Goal: Information Seeking & Learning: Learn about a topic

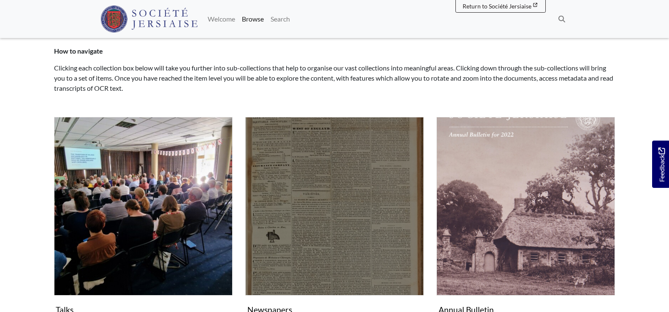
scroll to position [127, 0]
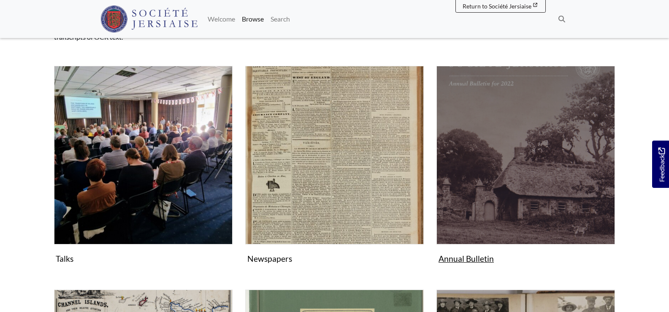
click at [470, 253] on figure "Annual Bulletin Collection" at bounding box center [525, 166] width 179 height 201
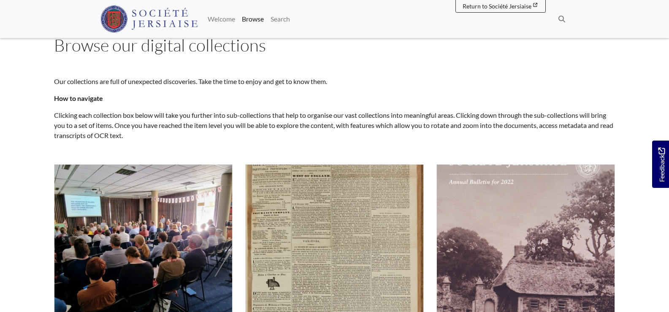
scroll to position [0, 0]
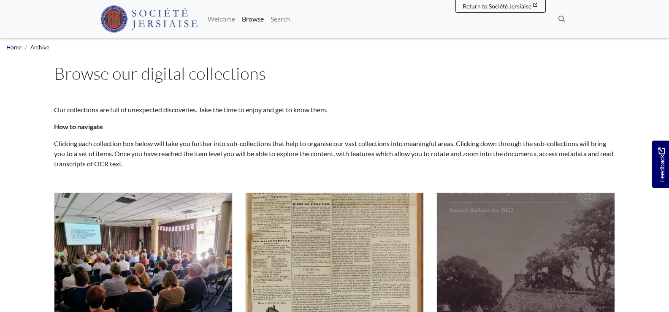
drag, startPoint x: 480, startPoint y: 222, endPoint x: 474, endPoint y: 220, distance: 6.1
click at [479, 222] on img "Subcollection" at bounding box center [525, 281] width 179 height 179
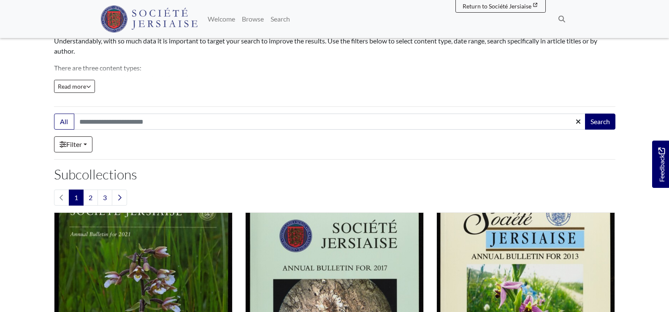
scroll to position [127, 0]
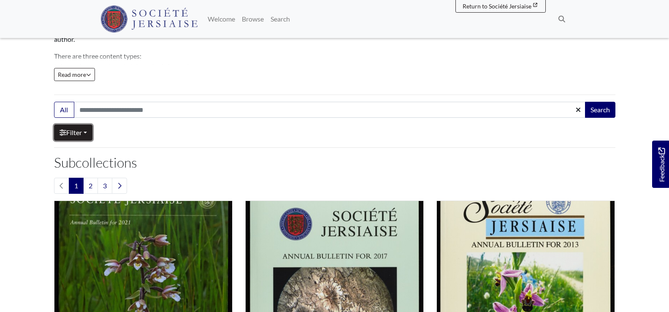
click at [89, 135] on link "Filter" at bounding box center [73, 133] width 38 height 16
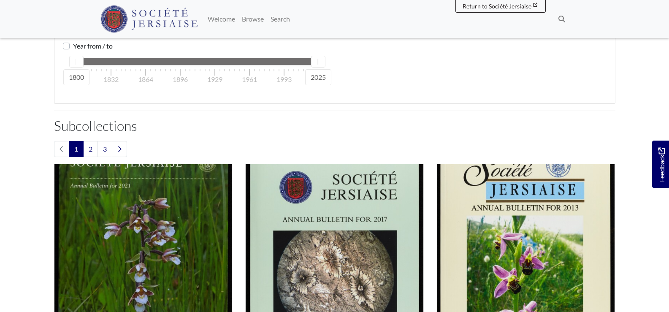
scroll to position [380, 0]
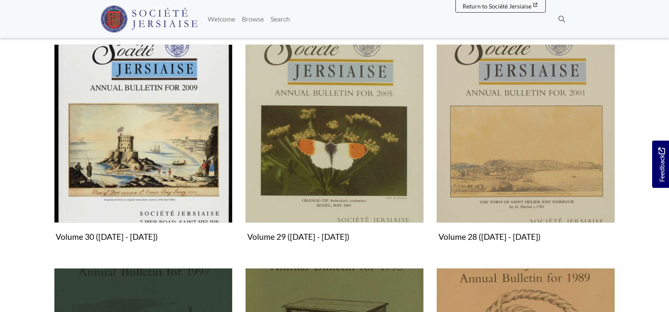
scroll to position [253, 0]
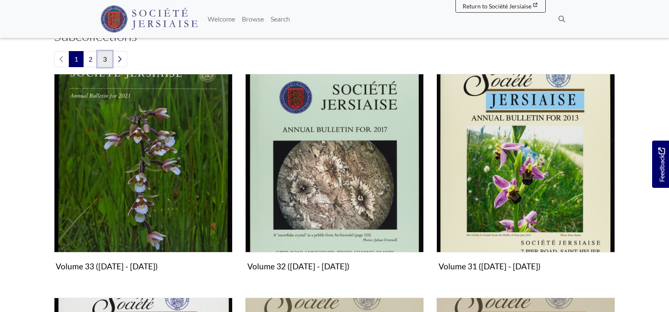
click at [107, 62] on link "3" at bounding box center [104, 59] width 15 height 16
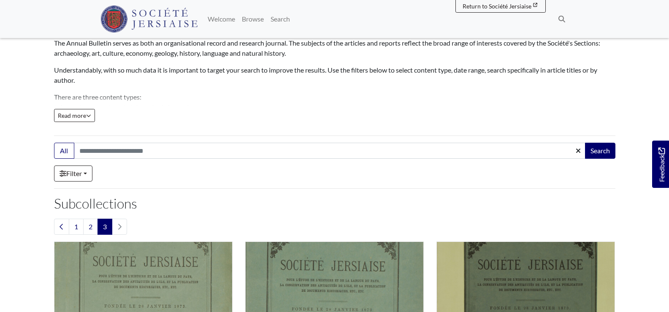
scroll to position [127, 0]
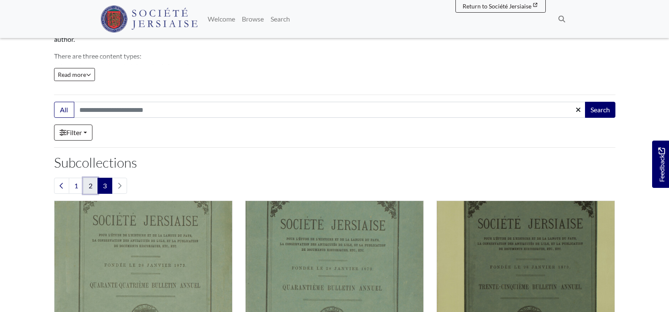
click at [94, 181] on link "2" at bounding box center [90, 186] width 15 height 16
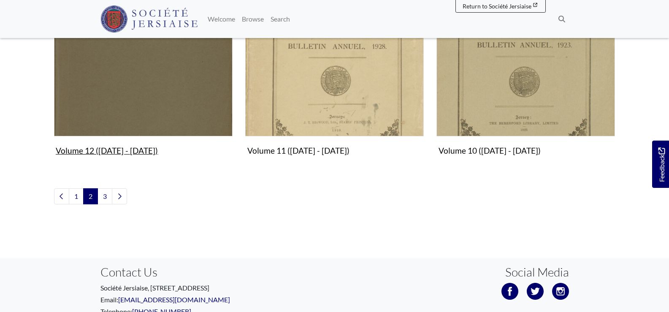
scroll to position [1101, 0]
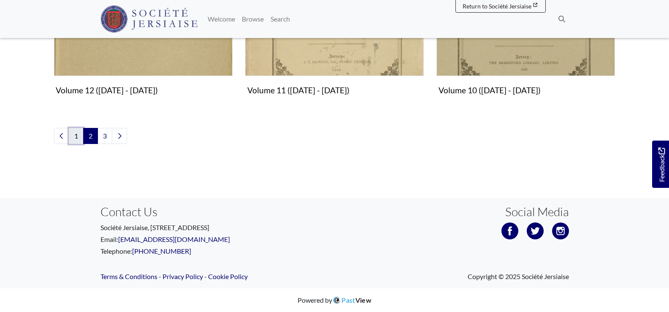
click at [74, 142] on link "1" at bounding box center [76, 136] width 15 height 16
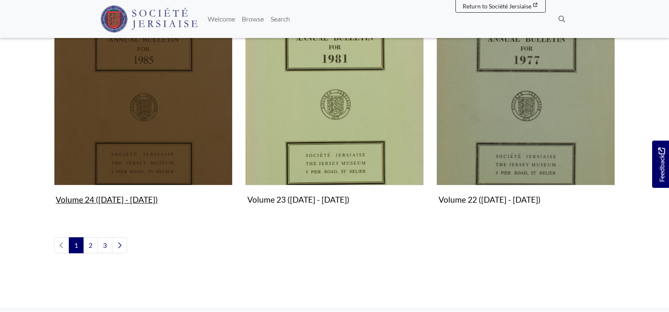
scroll to position [1101, 0]
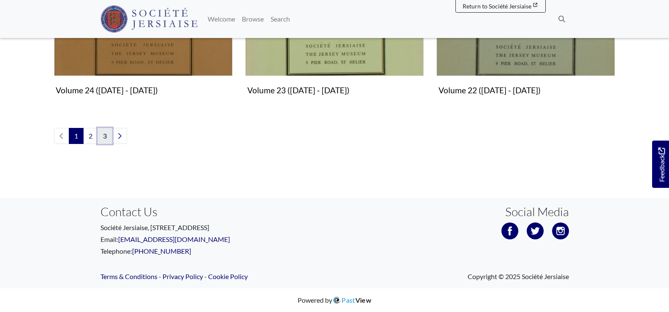
click at [104, 135] on link "3" at bounding box center [104, 136] width 15 height 16
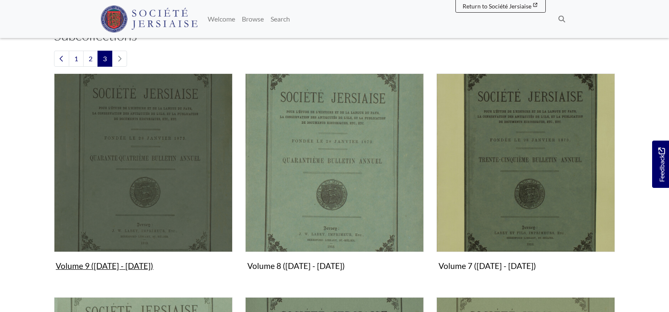
scroll to position [380, 0]
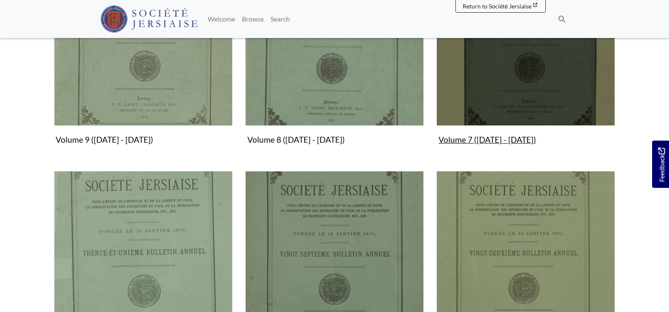
click at [523, 96] on img "Subcollection" at bounding box center [525, 36] width 179 height 179
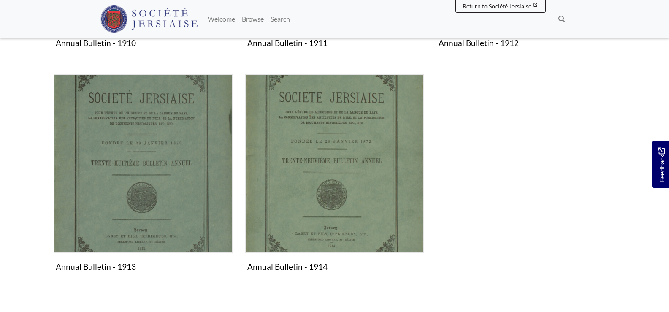
scroll to position [380, 0]
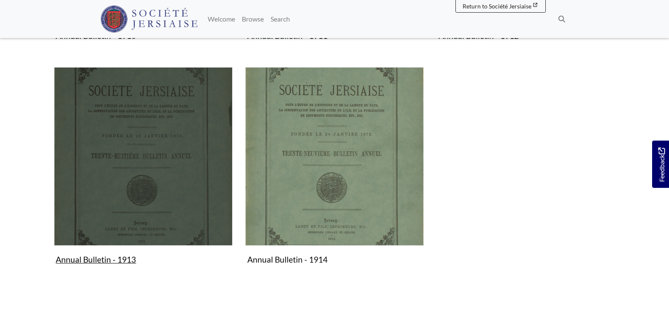
click at [156, 214] on img "Subcollection" at bounding box center [143, 156] width 179 height 179
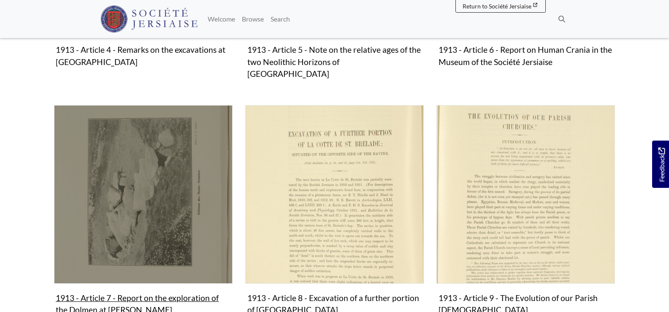
scroll to position [685, 0]
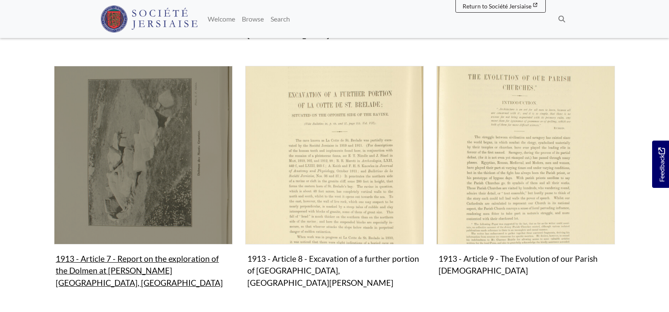
click at [144, 248] on figure "1913 - Article 7 - Report on the exploration of the Dolmen at Les Monts Grantez…" at bounding box center [143, 178] width 179 height 225
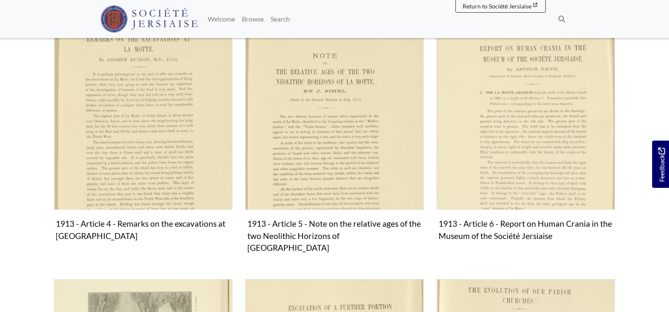
scroll to position [432, 0]
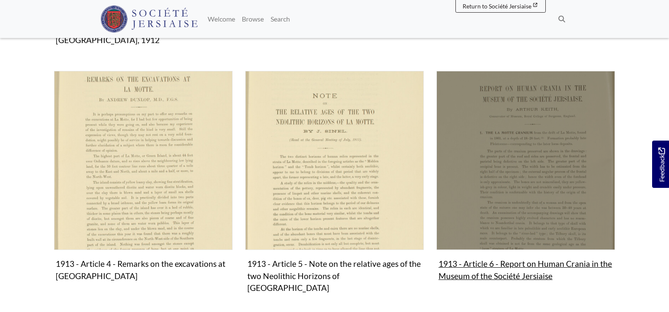
click at [543, 198] on img "Subcollection" at bounding box center [525, 160] width 179 height 179
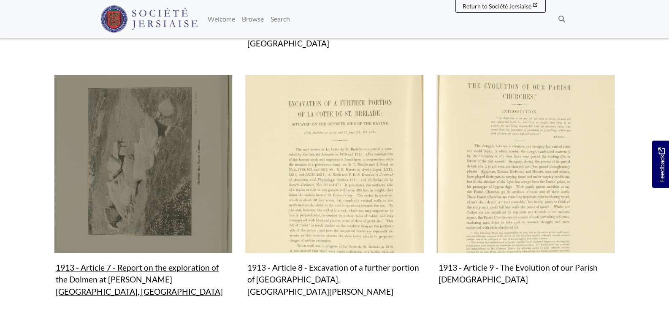
scroll to position [685, 0]
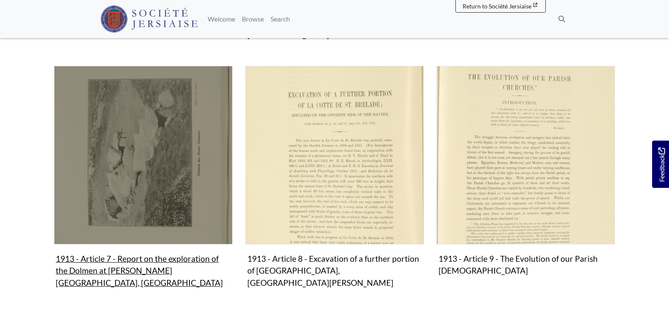
click at [144, 125] on img "Subcollection" at bounding box center [143, 155] width 179 height 179
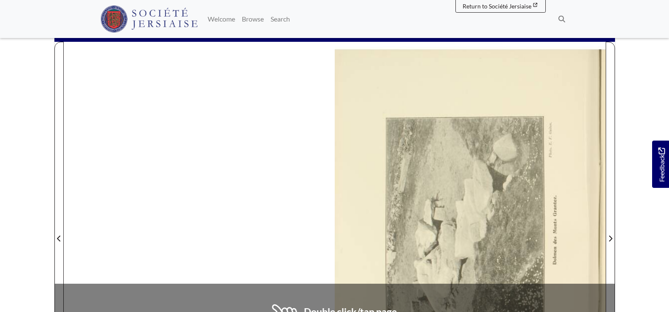
scroll to position [253, 0]
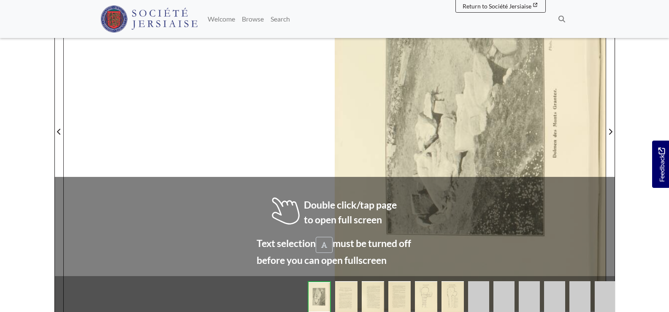
click at [350, 298] on img at bounding box center [346, 297] width 22 height 32
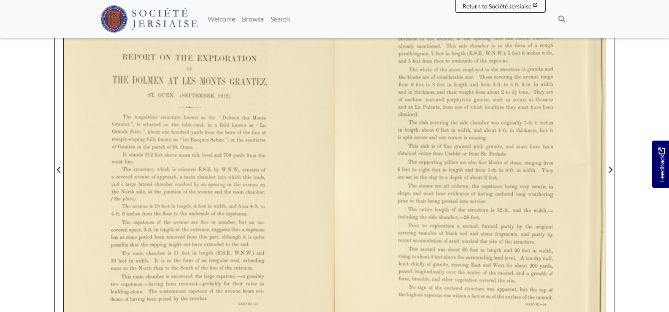
scroll to position [127, 0]
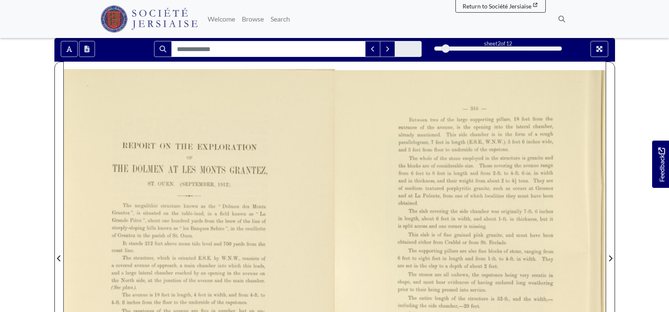
drag, startPoint x: 70, startPoint y: 8, endPoint x: 270, endPoint y: 179, distance: 262.9
click at [270, 179] on div at bounding box center [199, 253] width 271 height 383
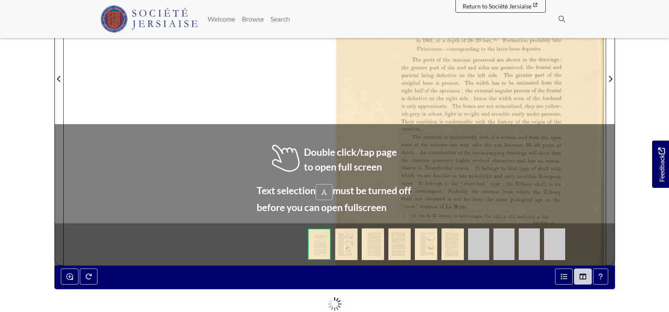
scroll to position [380, 0]
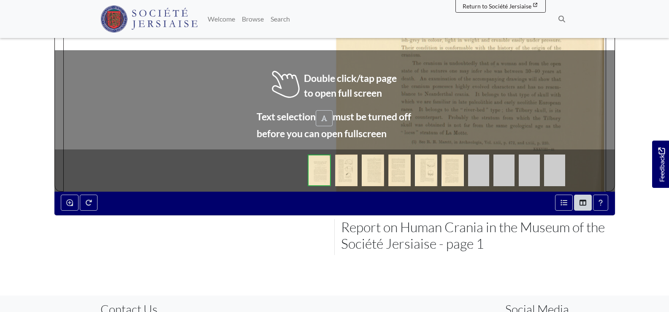
click at [453, 179] on img at bounding box center [452, 170] width 22 height 32
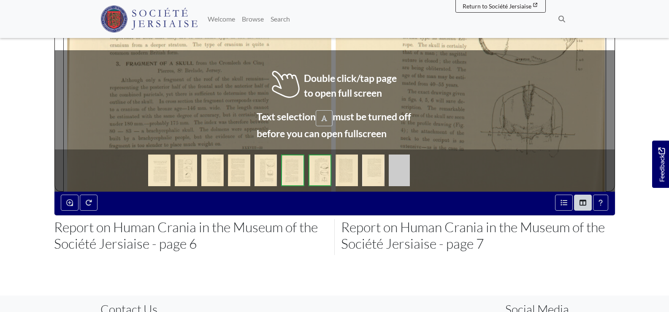
click at [379, 178] on img at bounding box center [373, 170] width 22 height 32
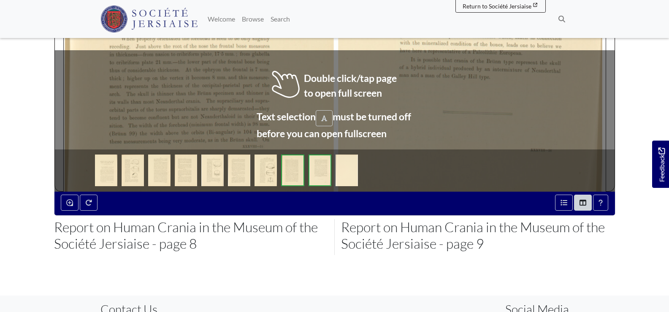
click at [357, 168] on img at bounding box center [347, 170] width 22 height 32
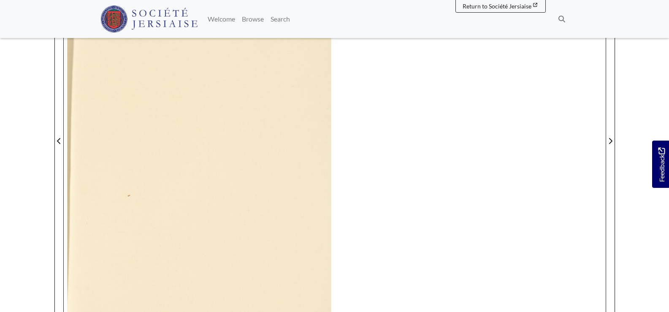
scroll to position [253, 0]
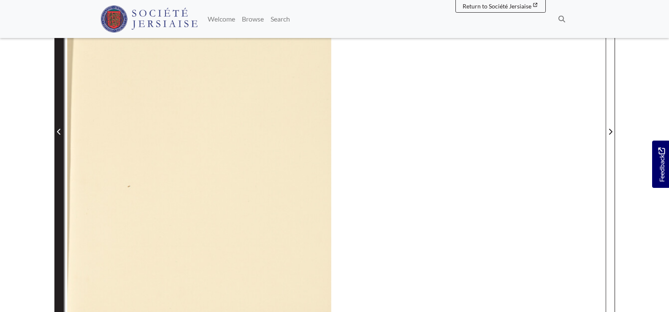
click at [61, 131] on span "Previous Page" at bounding box center [59, 132] width 8 height 10
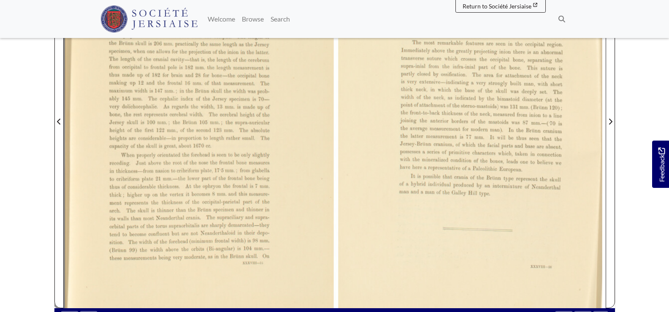
scroll to position [253, 0]
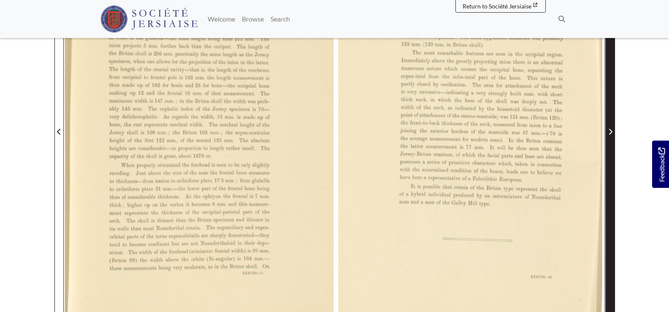
click at [607, 135] on span "Next Page" at bounding box center [610, 132] width 8 height 10
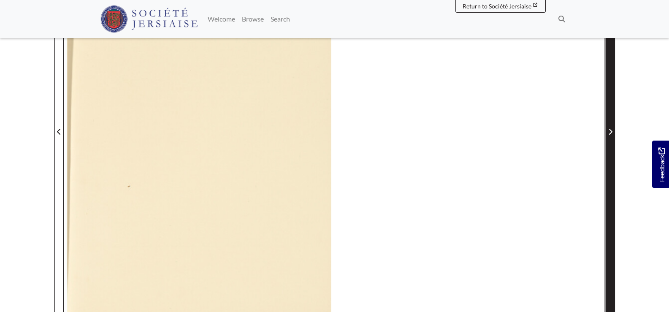
click at [609, 129] on icon "Next Page" at bounding box center [610, 131] width 4 height 7
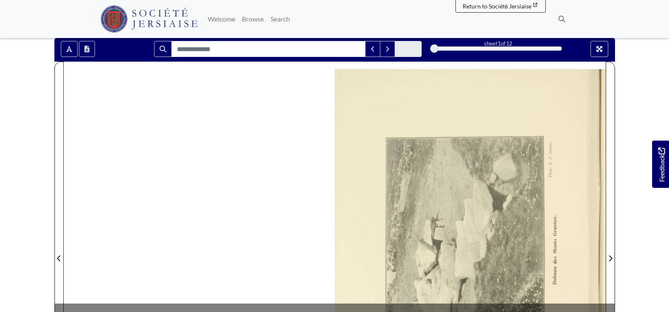
scroll to position [380, 0]
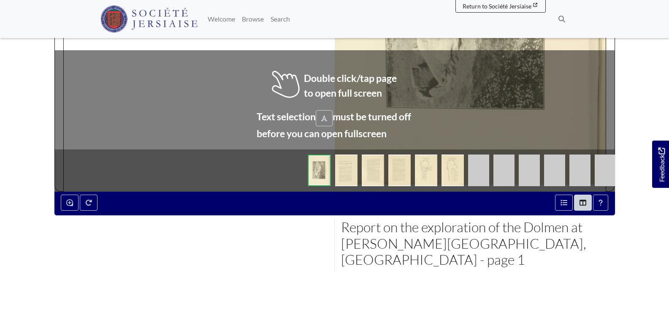
click at [344, 170] on img at bounding box center [346, 170] width 22 height 32
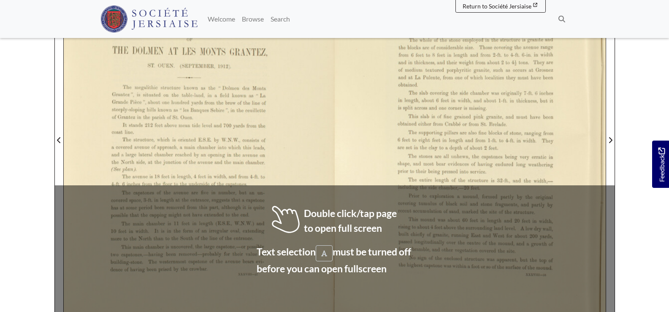
scroll to position [253, 0]
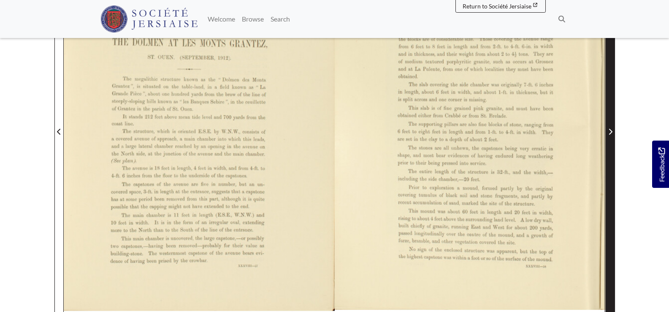
click at [610, 133] on icon "Next Page" at bounding box center [610, 131] width 4 height 7
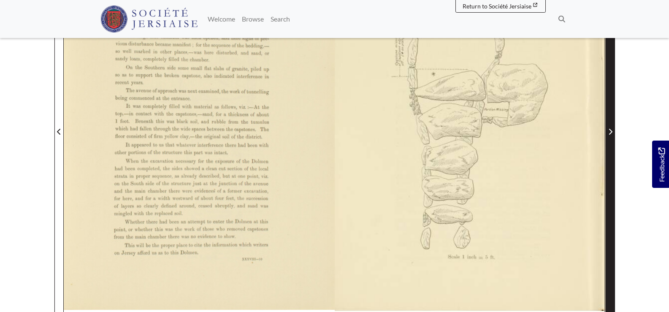
click at [610, 133] on icon "Next Page" at bounding box center [610, 131] width 4 height 7
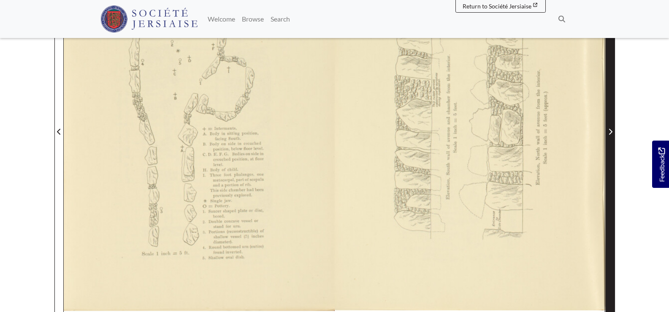
click at [610, 133] on icon "Next Page" at bounding box center [610, 131] width 4 height 7
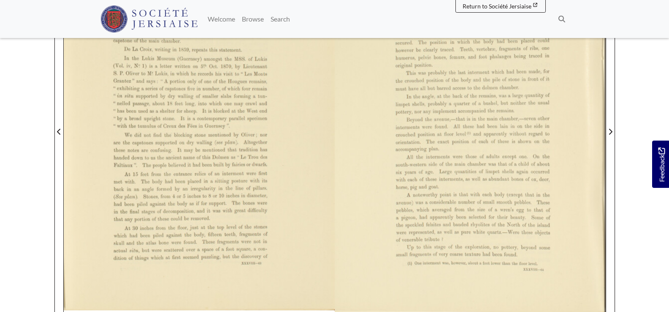
drag, startPoint x: 610, startPoint y: 133, endPoint x: 510, endPoint y: 127, distance: 100.2
click at [584, 133] on div at bounding box center [335, 126] width 542 height 383
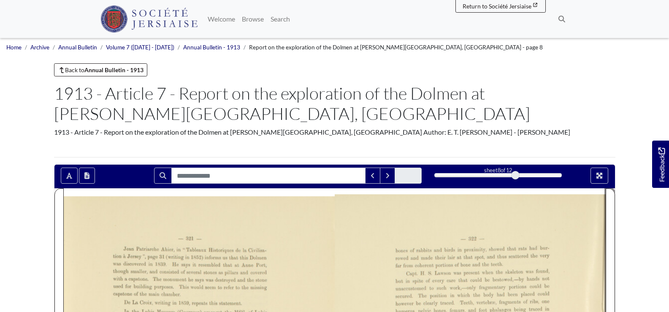
scroll to position [127, 0]
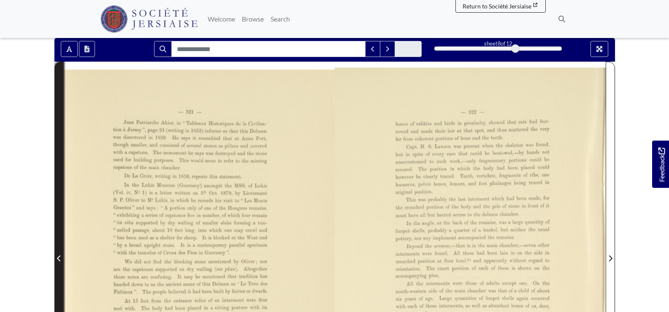
click at [60, 259] on icon "Previous Page" at bounding box center [59, 258] width 4 height 7
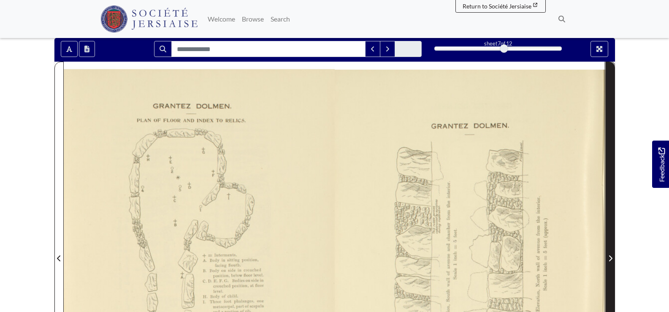
click at [613, 260] on span "Next Page" at bounding box center [610, 258] width 8 height 10
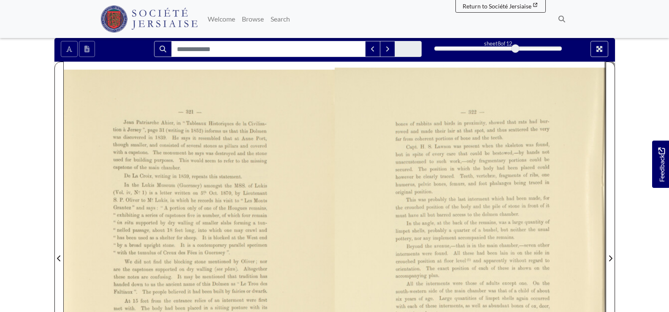
scroll to position [253, 0]
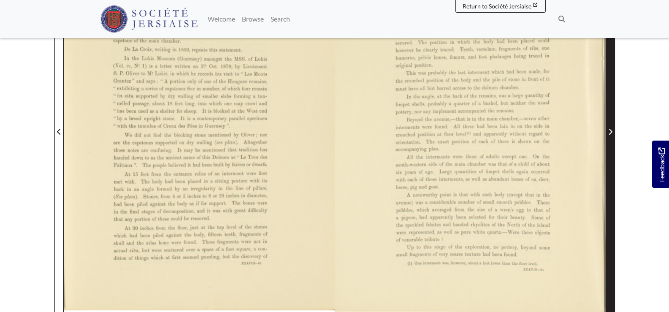
click at [612, 132] on icon "Next Page" at bounding box center [610, 132] width 3 height 6
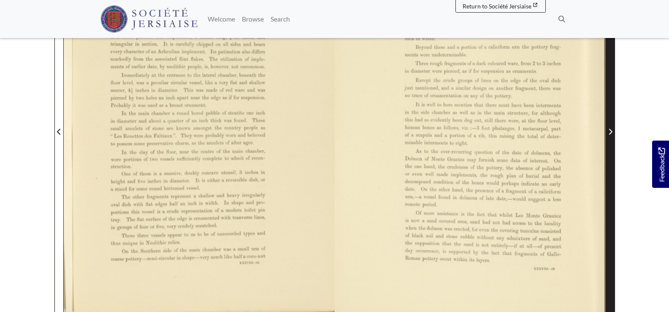
click at [611, 132] on icon "Next Page" at bounding box center [610, 132] width 3 height 6
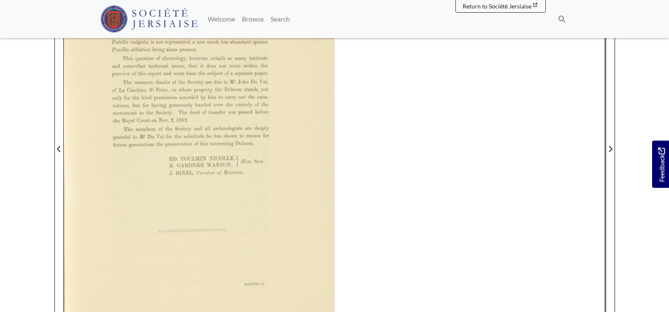
scroll to position [224, 0]
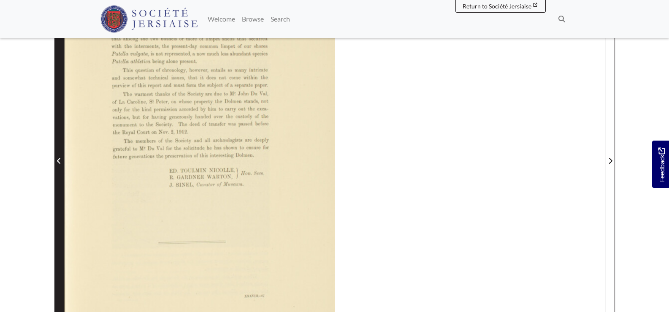
click at [63, 162] on button "Previous Page" at bounding box center [58, 155] width 9 height 383
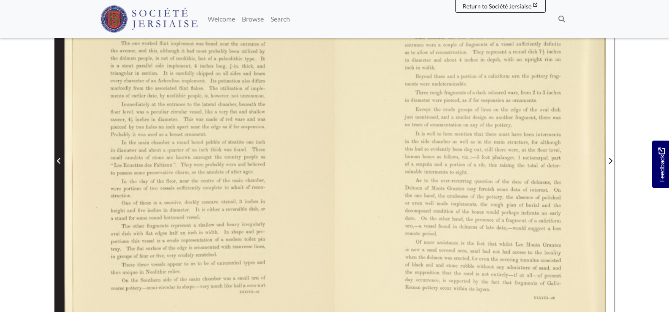
click at [63, 162] on button "Previous Page" at bounding box center [58, 155] width 9 height 383
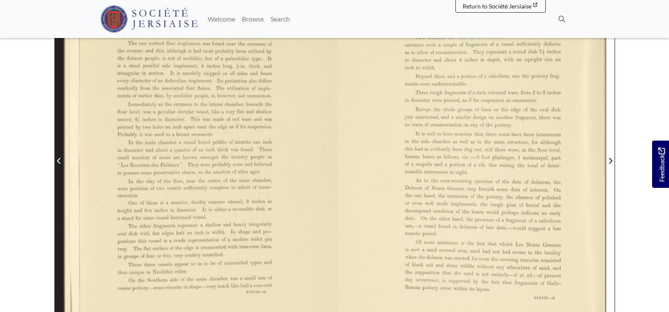
click at [63, 162] on button "Previous Page" at bounding box center [58, 155] width 9 height 383
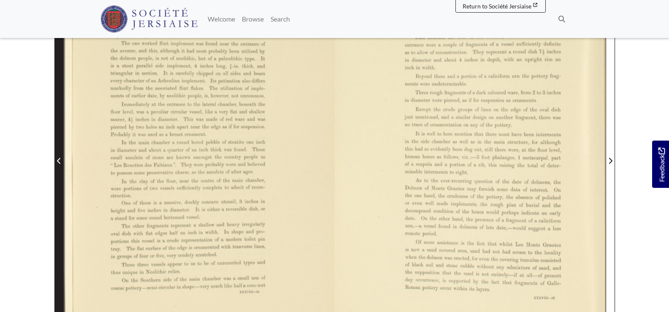
click at [62, 163] on span "Previous Page" at bounding box center [59, 161] width 8 height 10
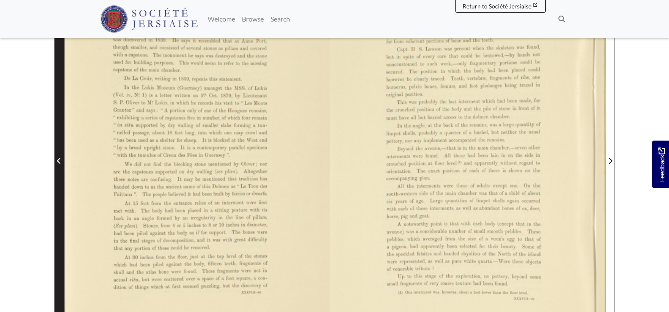
click at [62, 163] on span "Previous Page" at bounding box center [59, 161] width 8 height 10
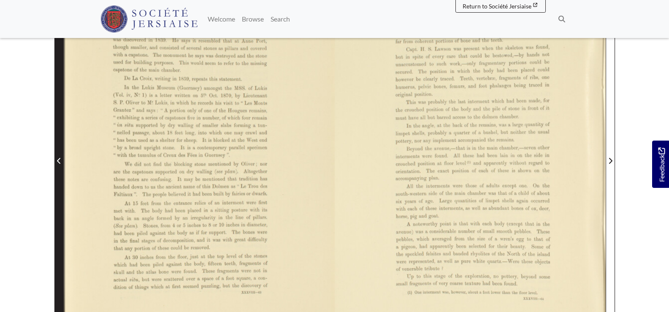
click at [59, 163] on icon "Previous Page" at bounding box center [58, 161] width 3 height 6
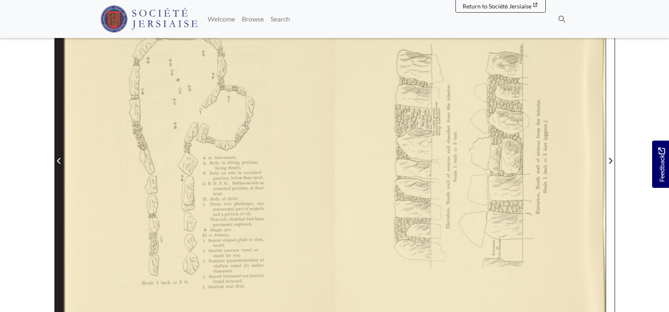
click at [59, 163] on icon "Previous Page" at bounding box center [58, 161] width 3 height 6
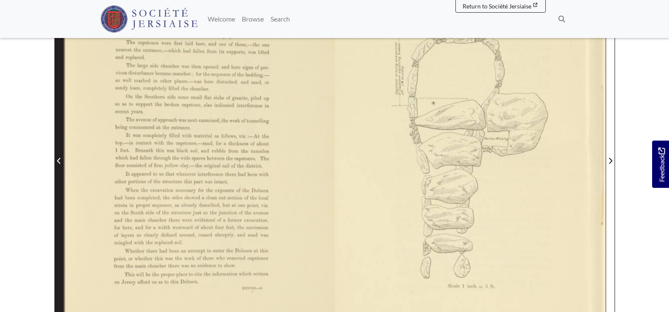
click at [59, 163] on icon "Previous Page" at bounding box center [58, 161] width 3 height 6
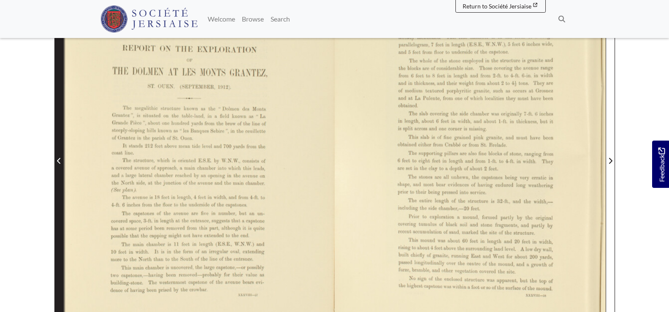
click at [59, 163] on icon "Previous Page" at bounding box center [58, 161] width 3 height 6
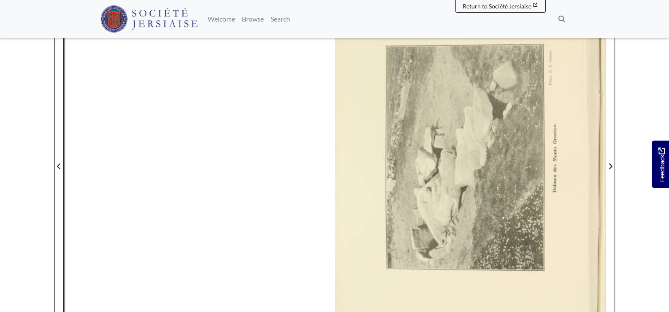
scroll to position [224, 0]
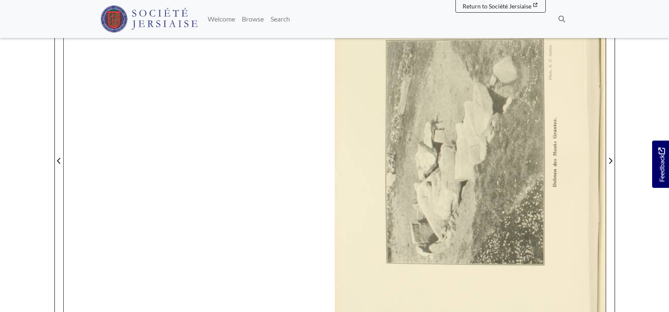
click at [615, 157] on section "Loading sheet 1 of 12 1 *" at bounding box center [335, 155] width 574 height 431
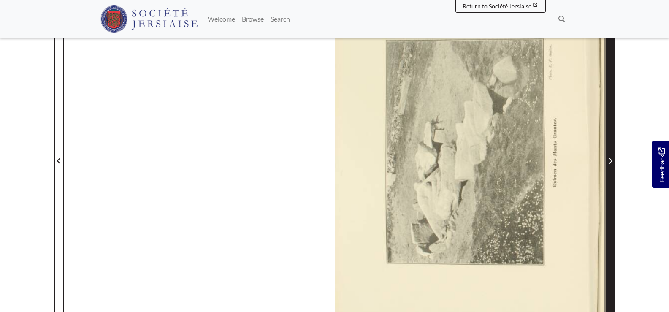
click at [610, 160] on icon "Next Page" at bounding box center [610, 161] width 3 height 6
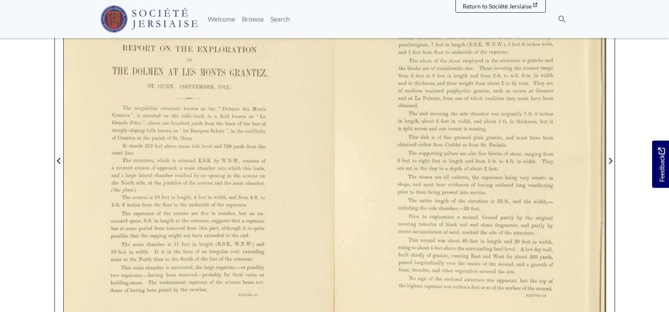
scroll to position [97, 0]
